Goal: Navigation & Orientation: Find specific page/section

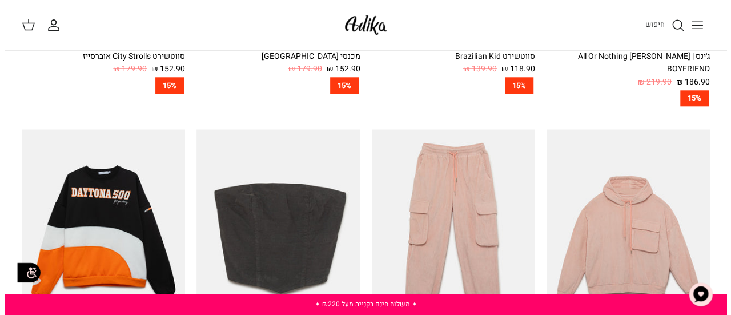
scroll to position [525, 0]
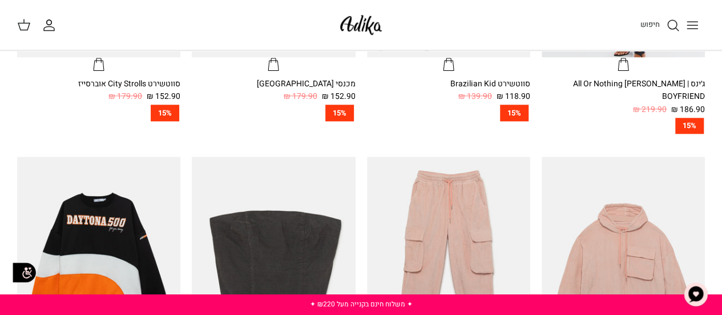
click at [699, 26] on icon "Toggle menu" at bounding box center [693, 25] width 14 height 14
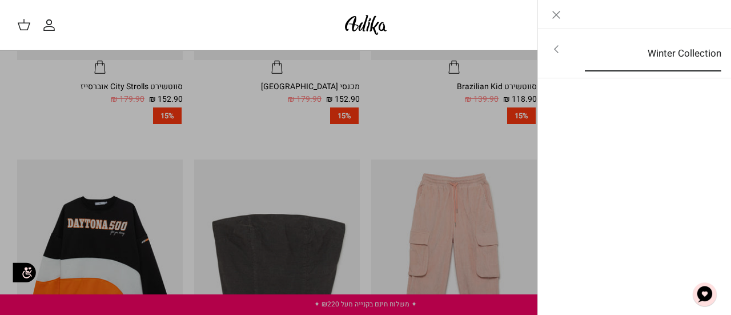
click at [618, 46] on link "Winter Collection" at bounding box center [653, 53] width 157 height 35
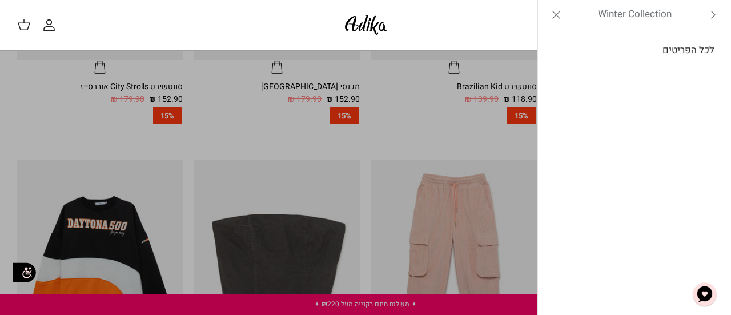
click at [623, 58] on link "לכל הפריטים" at bounding box center [635, 50] width 182 height 29
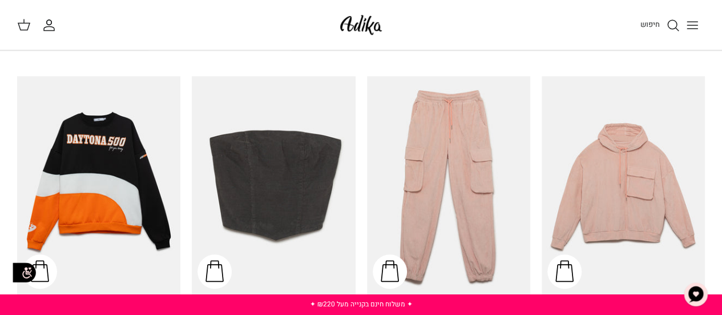
scroll to position [380, 0]
